Goal: Task Accomplishment & Management: Manage account settings

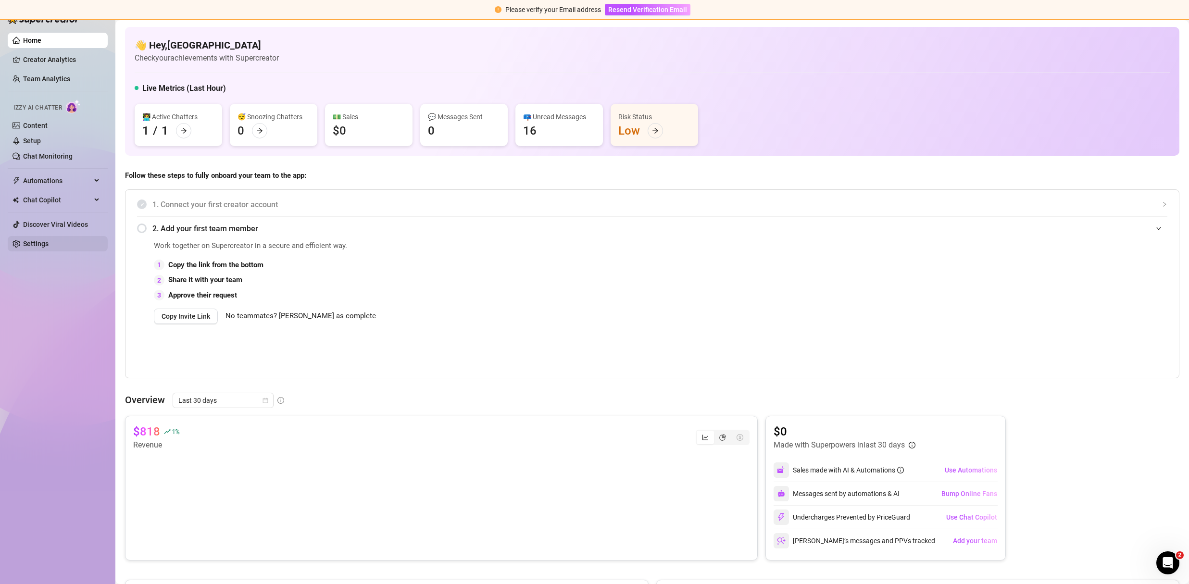
click at [48, 248] on link "Settings" at bounding box center [35, 244] width 25 height 8
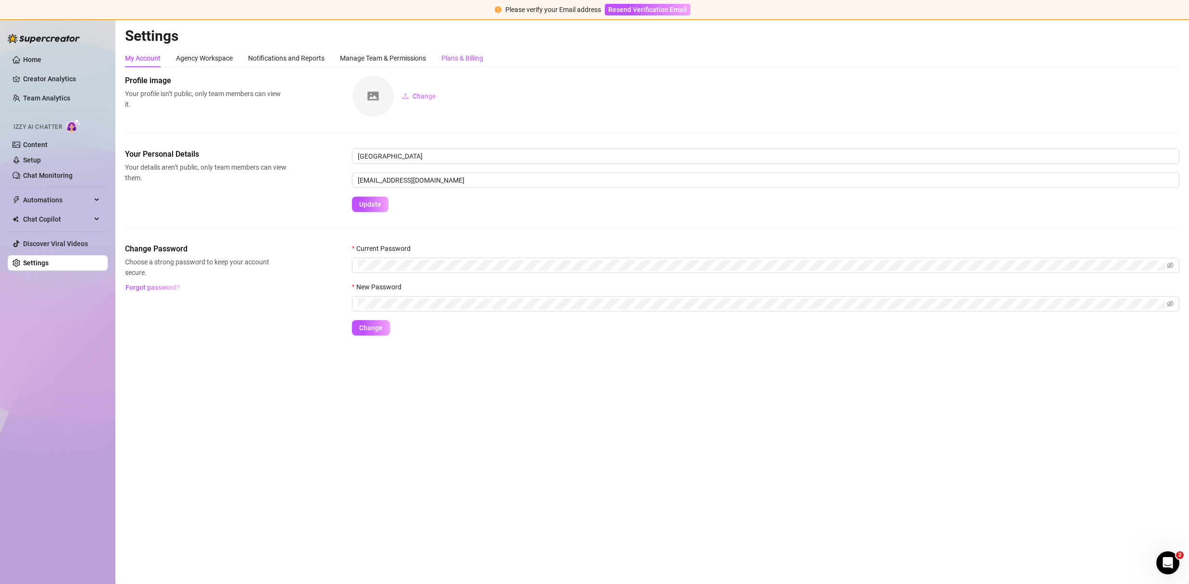
click at [482, 61] on div "Plans & Billing" at bounding box center [462, 58] width 42 height 11
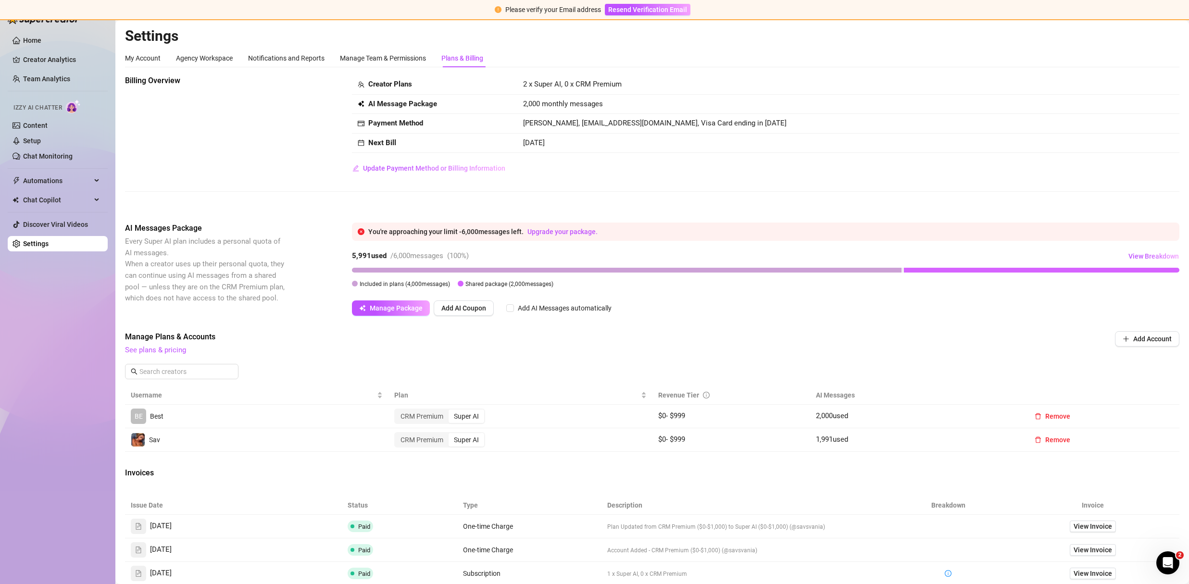
click at [890, 269] on div at bounding box center [627, 270] width 550 height 5
click at [916, 272] on div at bounding box center [1042, 270] width 276 height 5
click at [846, 268] on div at bounding box center [627, 270] width 550 height 5
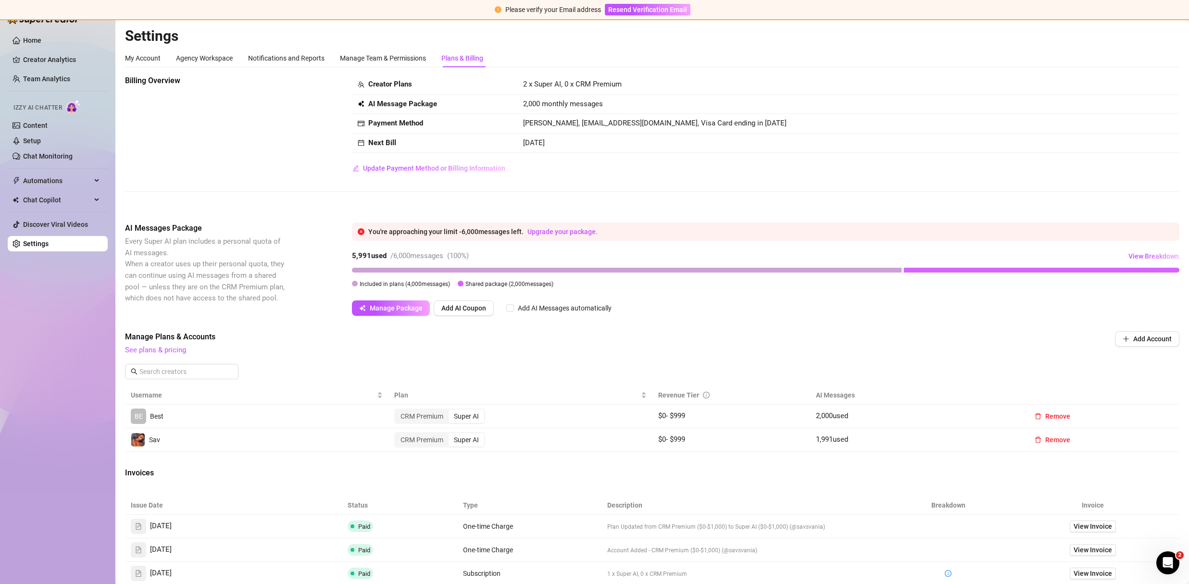
click at [846, 268] on div at bounding box center [627, 270] width 550 height 5
click at [379, 167] on span "Update Payment Method or Billing Information" at bounding box center [434, 168] width 142 height 8
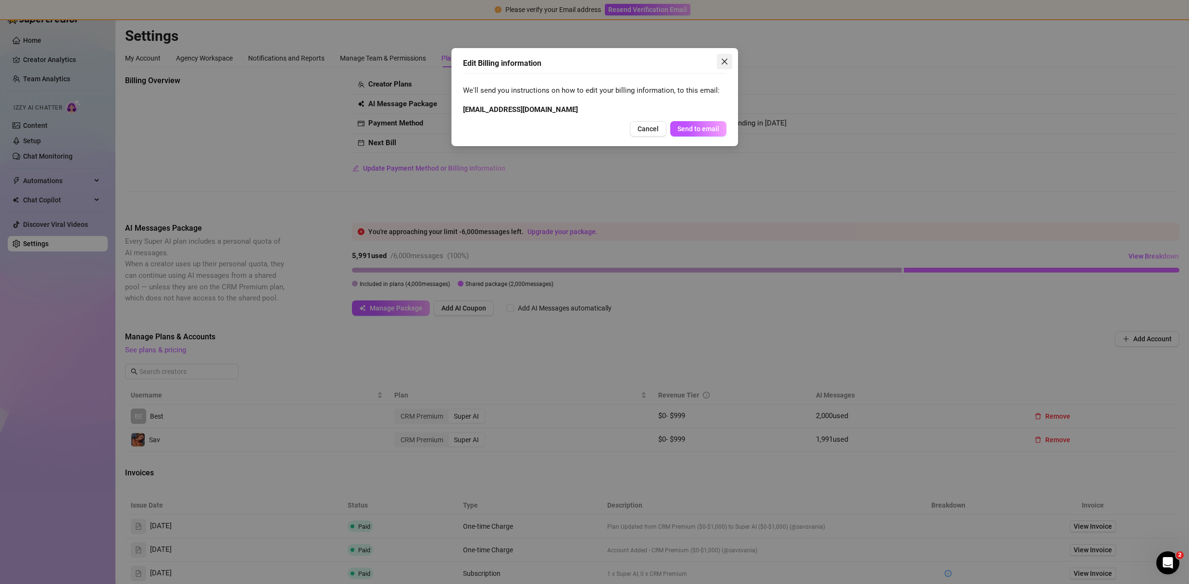
click at [724, 56] on button "Close" at bounding box center [724, 61] width 15 height 15
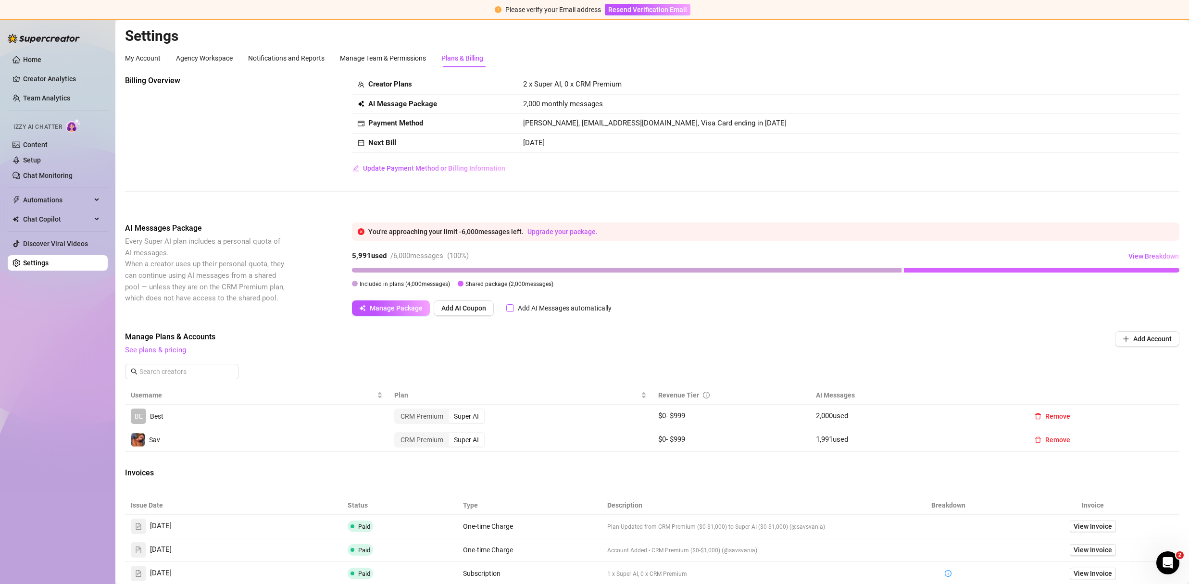
click at [511, 310] on input "Add AI Messages automatically" at bounding box center [510, 308] width 8 height 8
checkbox input "true"
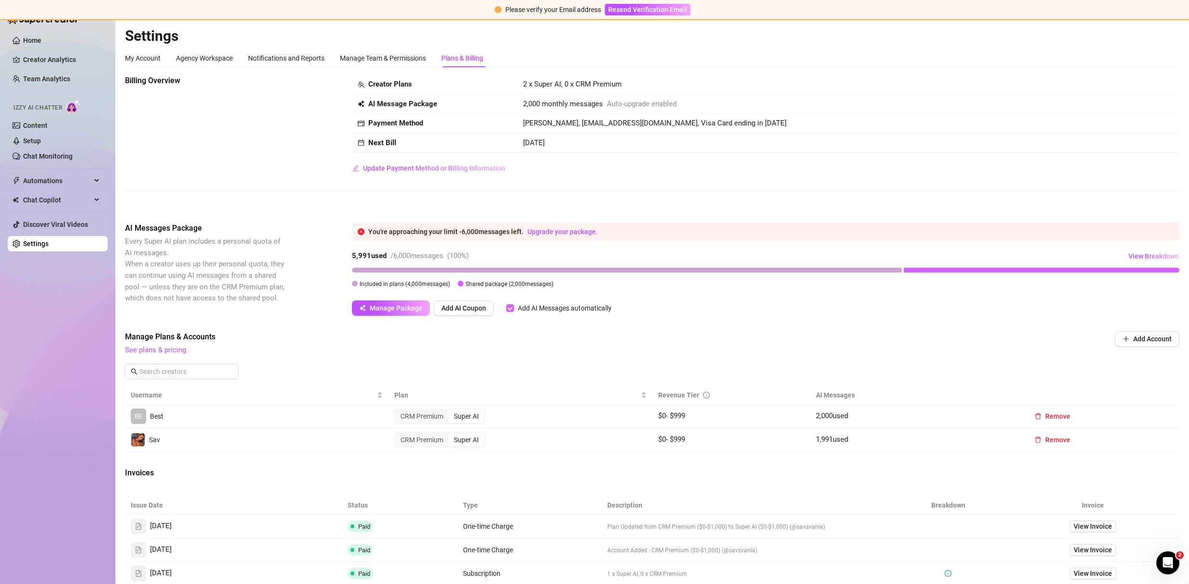
click at [510, 308] on input "Add AI Messages automatically" at bounding box center [510, 308] width 8 height 8
checkbox input "false"
